Goal: Transaction & Acquisition: Book appointment/travel/reservation

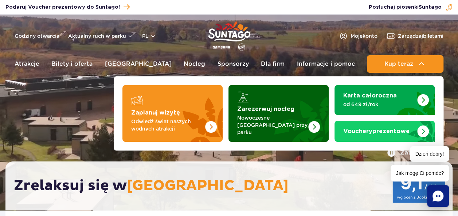
click at [273, 123] on p "Nowoczesne osiedle domków przy parku" at bounding box center [272, 125] width 71 height 22
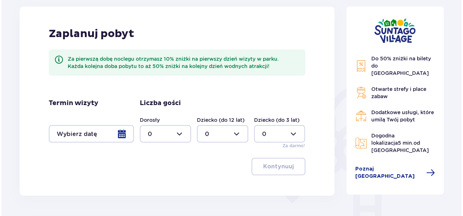
scroll to position [91, 0]
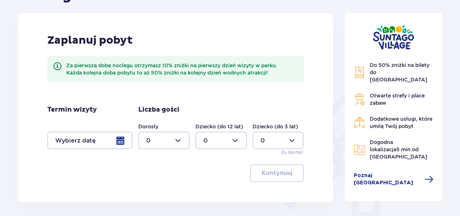
click at [180, 141] on div at bounding box center [163, 140] width 51 height 17
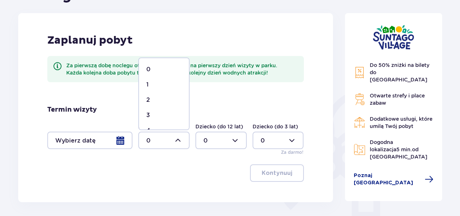
click at [147, 114] on p "3" at bounding box center [148, 115] width 4 height 8
type input "3"
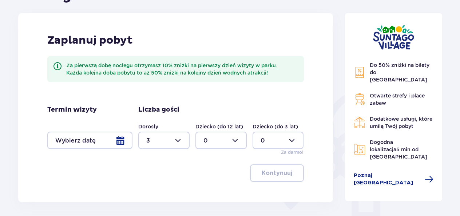
click at [119, 143] on div at bounding box center [89, 140] width 85 height 17
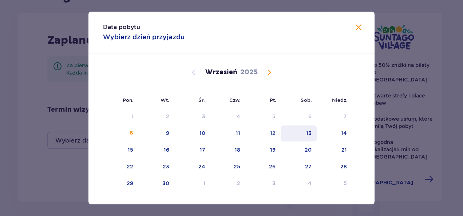
click at [307, 132] on div "13" at bounding box center [308, 133] width 5 height 7
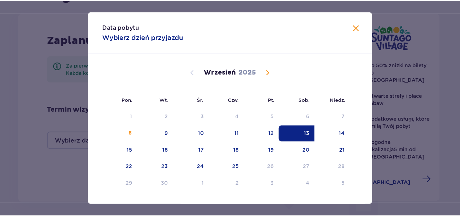
scroll to position [14, 0]
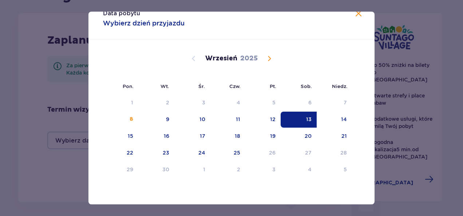
click at [355, 15] on span at bounding box center [358, 13] width 9 height 9
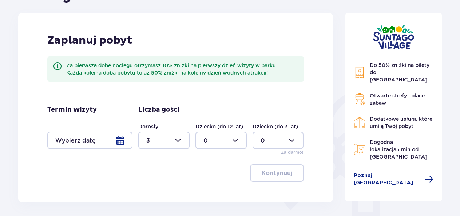
click at [120, 143] on div at bounding box center [89, 140] width 85 height 17
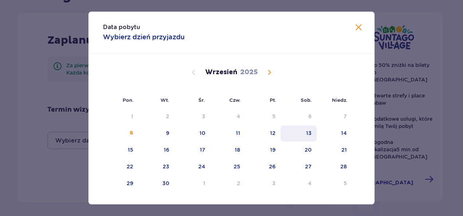
click at [312, 131] on div "13" at bounding box center [299, 134] width 36 height 16
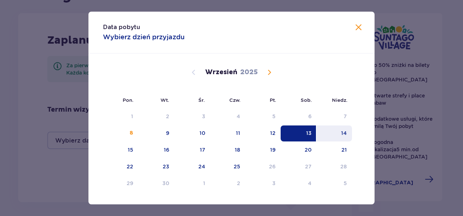
click at [335, 135] on div "14" at bounding box center [334, 134] width 35 height 16
type input "[DATE] - [DATE]"
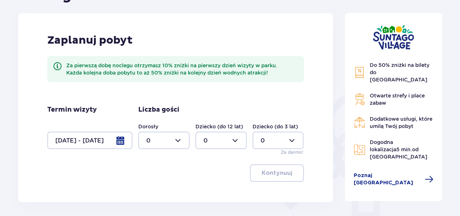
click at [179, 141] on div at bounding box center [163, 140] width 51 height 17
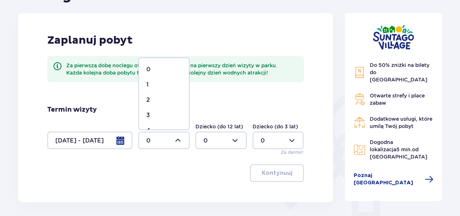
click at [148, 129] on p "4" at bounding box center [148, 131] width 4 height 8
type input "4"
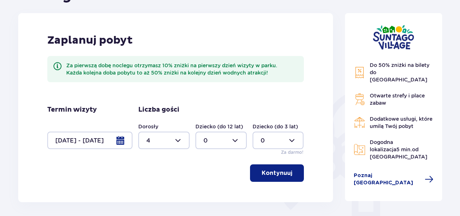
click at [278, 171] on p "Kontynuuj" at bounding box center [277, 173] width 31 height 8
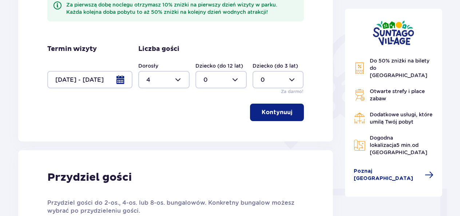
scroll to position [148, 0]
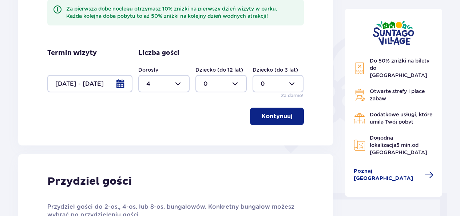
click at [267, 119] on p "Kontynuuj" at bounding box center [277, 117] width 31 height 8
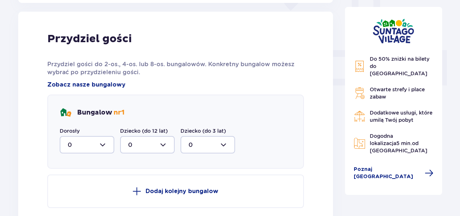
scroll to position [294, 0]
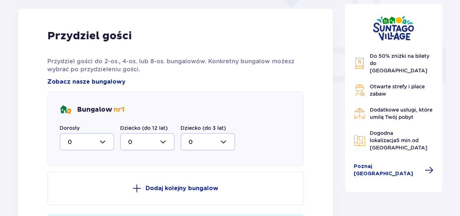
click at [105, 143] on div at bounding box center [87, 141] width 55 height 17
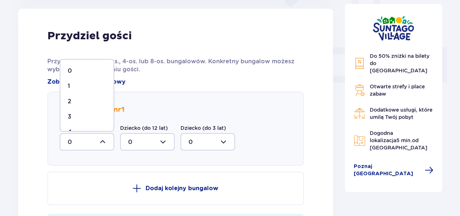
click at [71, 130] on p "4" at bounding box center [70, 132] width 4 height 8
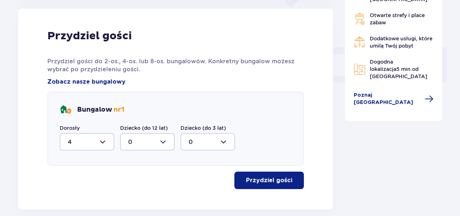
click at [261, 181] on p "Przydziel gości" at bounding box center [269, 181] width 46 height 8
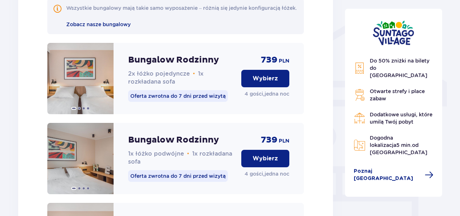
scroll to position [569, 0]
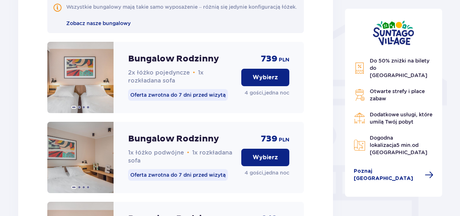
drag, startPoint x: 460, startPoint y: 127, endPoint x: 464, endPoint y: 154, distance: 26.6
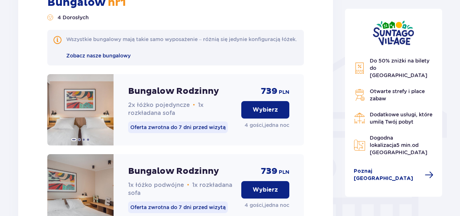
scroll to position [347, 0]
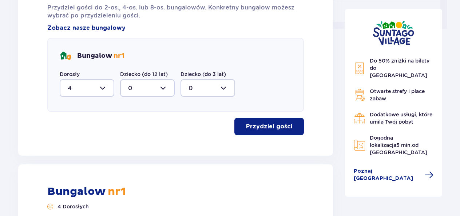
click at [101, 87] on div at bounding box center [87, 87] width 55 height 17
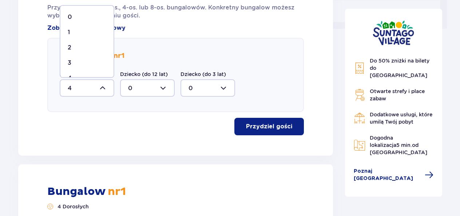
click at [72, 47] on div "2" at bounding box center [87, 48] width 39 height 8
type input "2"
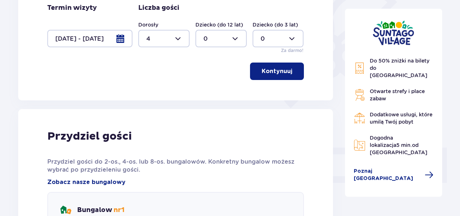
scroll to position [192, 0]
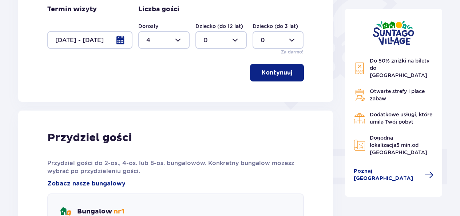
click at [268, 74] on p "Kontynuuj" at bounding box center [277, 73] width 31 height 8
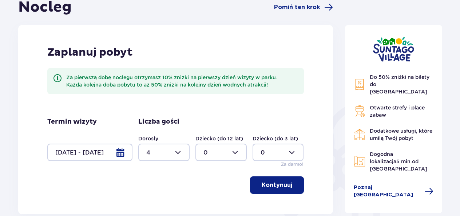
scroll to position [80, 0]
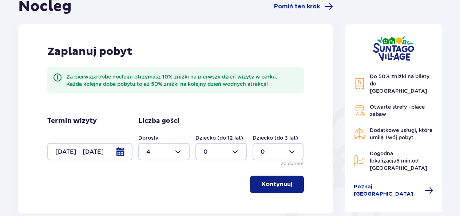
click at [118, 154] on div at bounding box center [89, 151] width 85 height 17
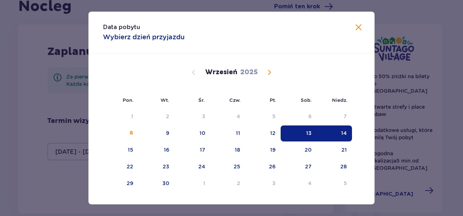
click at [268, 72] on span "Calendar" at bounding box center [269, 72] width 9 height 9
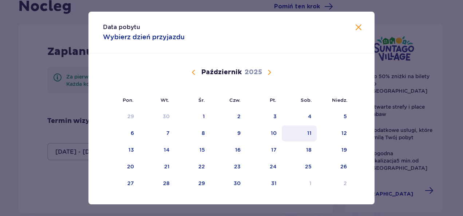
click at [309, 134] on div "11" at bounding box center [309, 133] width 4 height 7
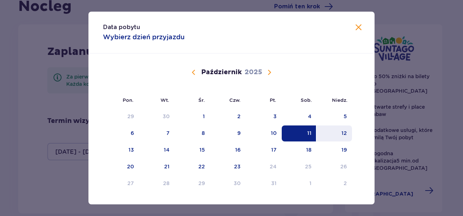
click at [347, 134] on div "12" at bounding box center [334, 134] width 35 height 16
type input "[DATE] - [DATE]"
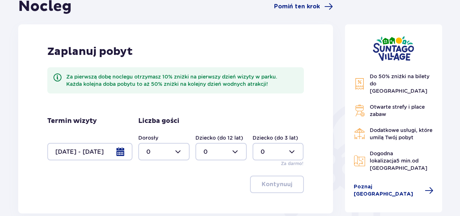
click at [178, 152] on div at bounding box center [163, 151] width 51 height 17
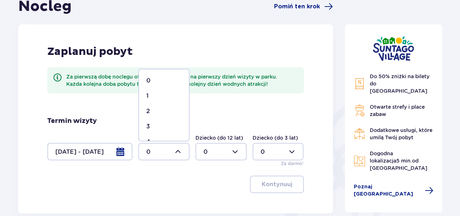
click at [150, 113] on div "2" at bounding box center [163, 111] width 35 height 8
type input "2"
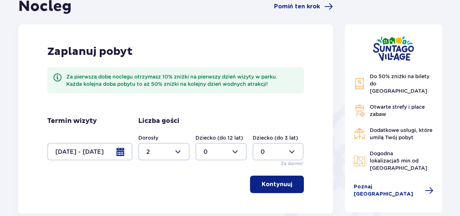
click at [278, 185] on p "Kontynuuj" at bounding box center [277, 185] width 31 height 8
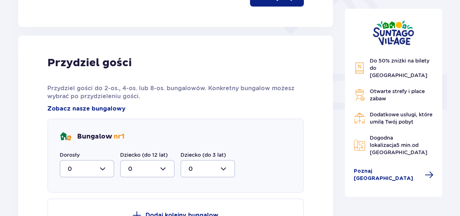
scroll to position [294, 0]
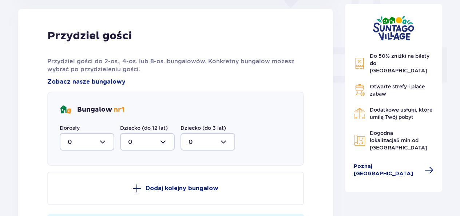
click at [101, 146] on div at bounding box center [87, 141] width 55 height 17
click at [70, 194] on p "2" at bounding box center [70, 195] width 4 height 8
type input "2"
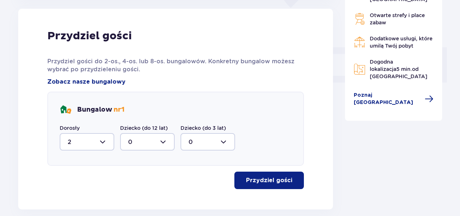
click at [259, 181] on p "Przydziel gości" at bounding box center [269, 181] width 46 height 8
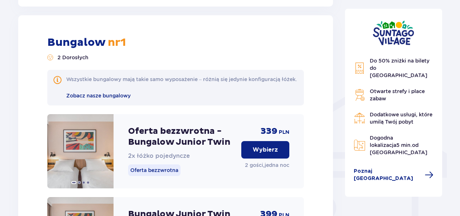
scroll to position [573, 0]
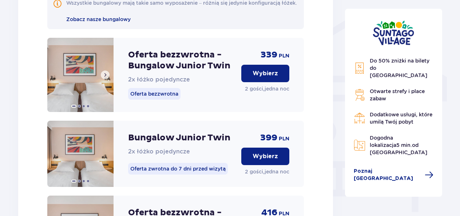
click at [79, 108] on span at bounding box center [79, 106] width 3 height 3
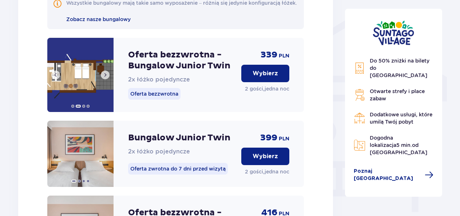
click at [84, 108] on span at bounding box center [83, 106] width 3 height 3
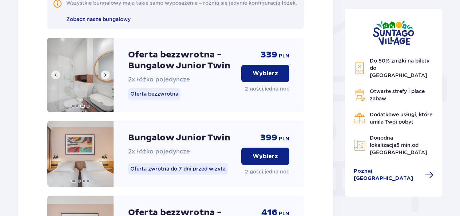
click at [88, 108] on span at bounding box center [88, 106] width 3 height 3
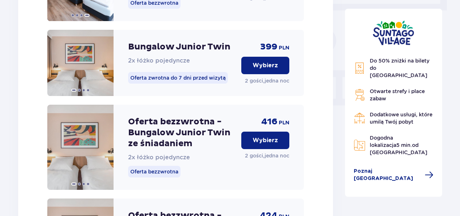
scroll to position [668, 0]
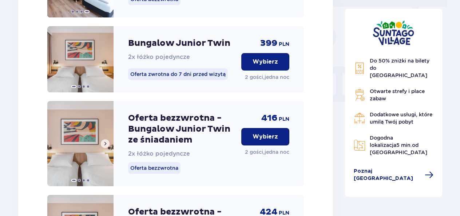
click at [79, 182] on span at bounding box center [79, 180] width 3 height 3
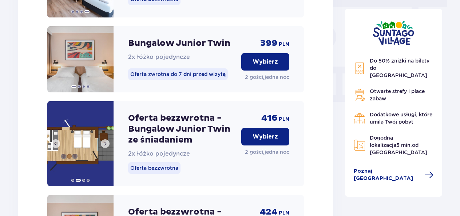
click at [83, 182] on span at bounding box center [83, 180] width 3 height 3
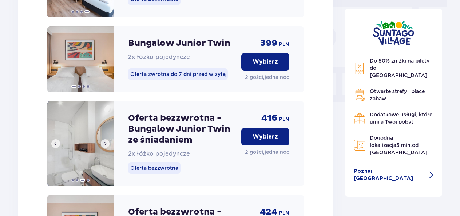
click at [88, 182] on span at bounding box center [88, 180] width 3 height 3
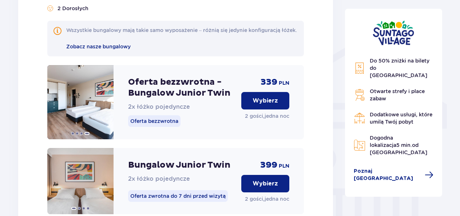
scroll to position [516, 0]
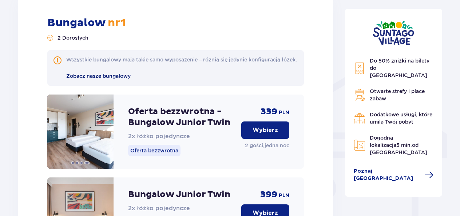
click at [89, 79] on span "Zobacz nasze bungalowy" at bounding box center [98, 76] width 64 height 6
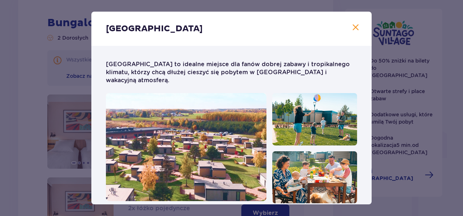
click at [250, 149] on img at bounding box center [186, 147] width 161 height 108
click at [352, 29] on span at bounding box center [355, 27] width 9 height 9
